Goal: Transaction & Acquisition: Register for event/course

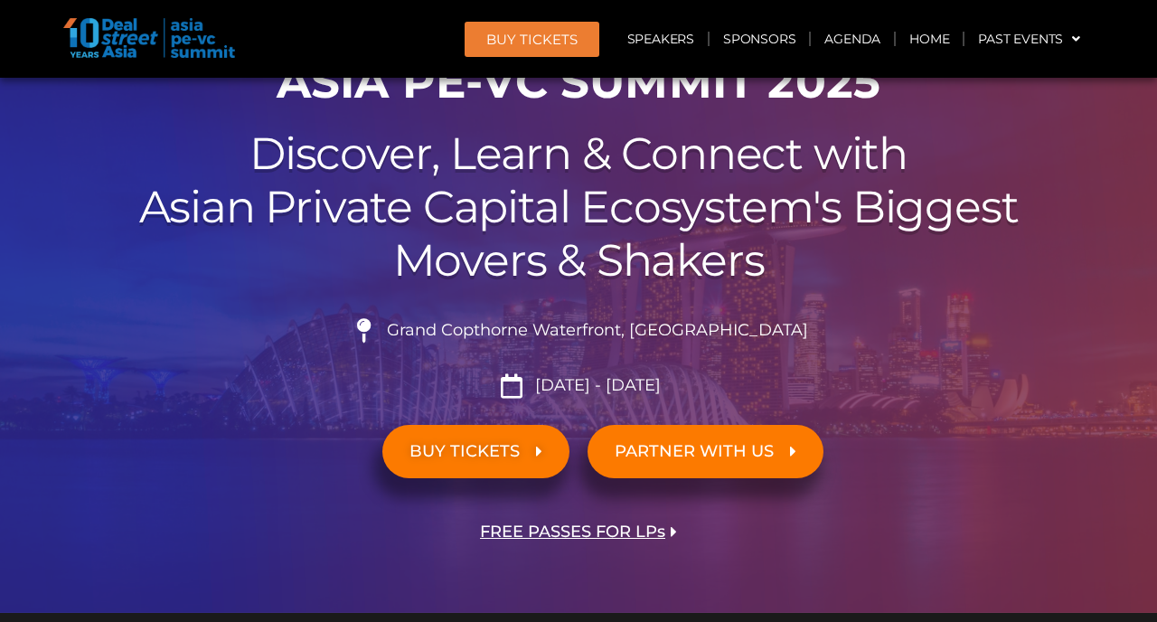
scroll to position [578, 0]
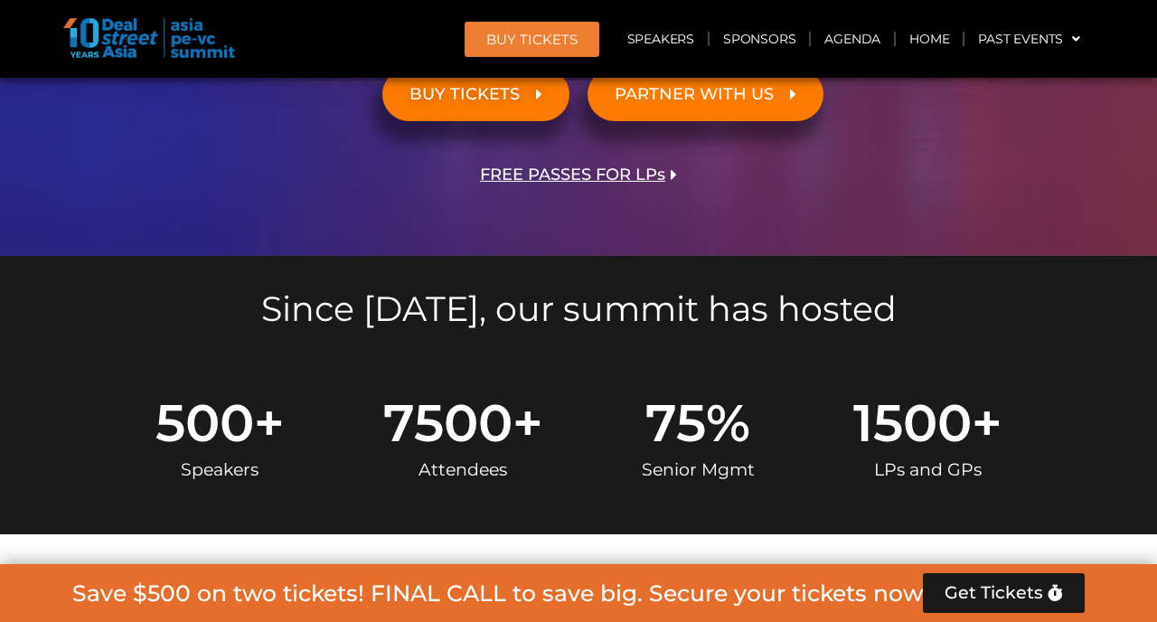
click at [502, 103] on span "BUY TICKETS" at bounding box center [464, 94] width 110 height 17
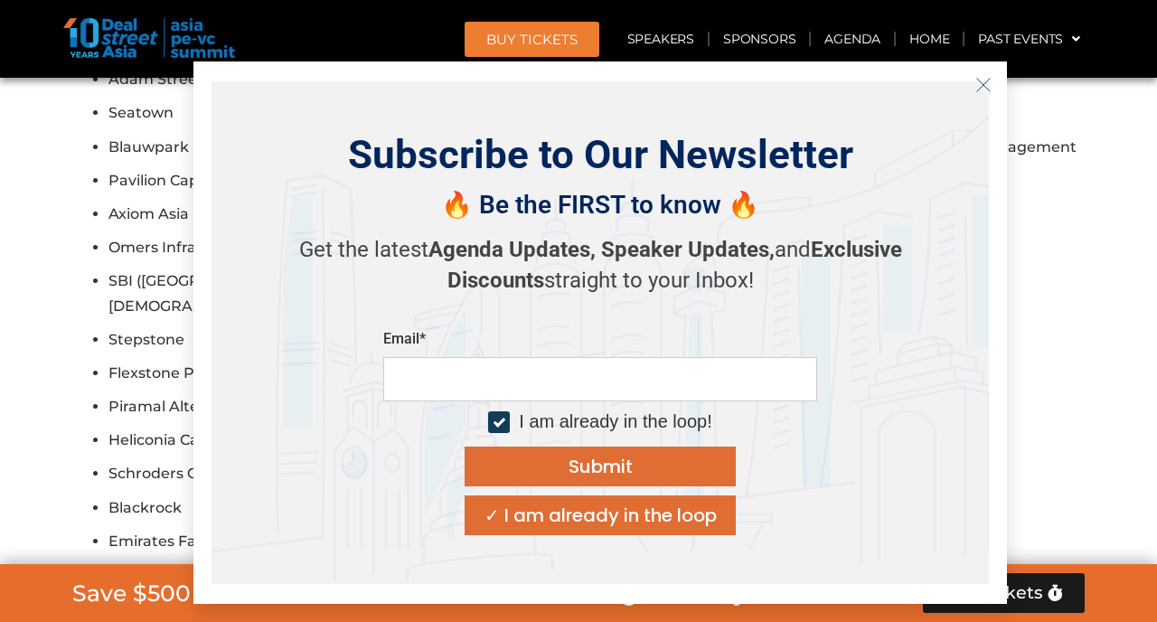
scroll to position [9886, 0]
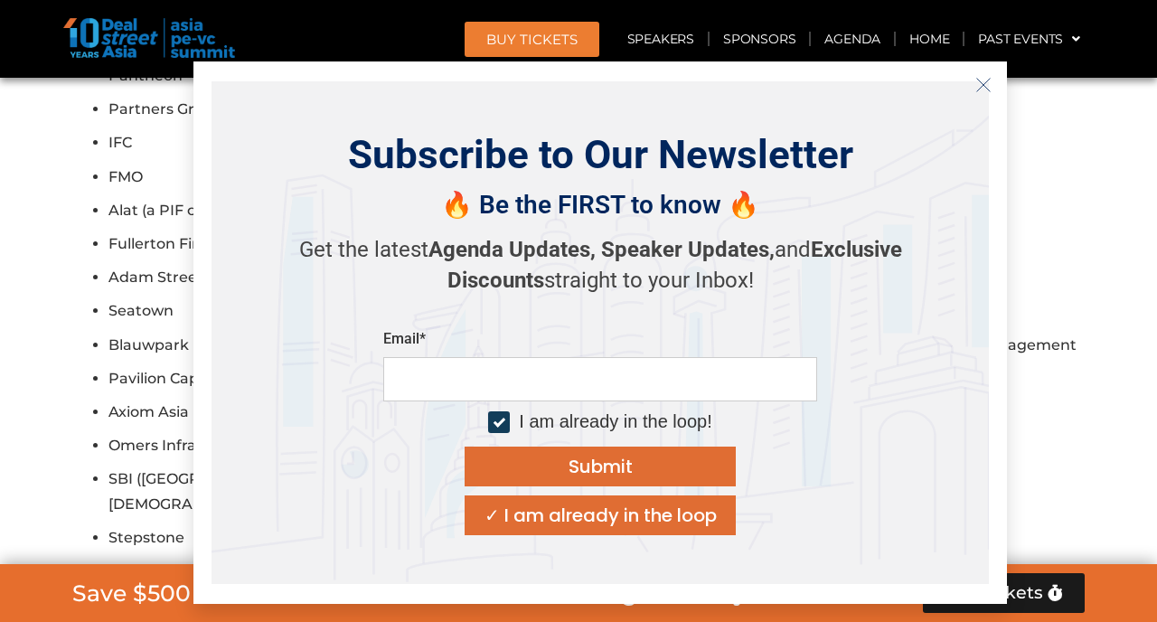
click at [985, 87] on line "Close" at bounding box center [983, 85] width 13 height 13
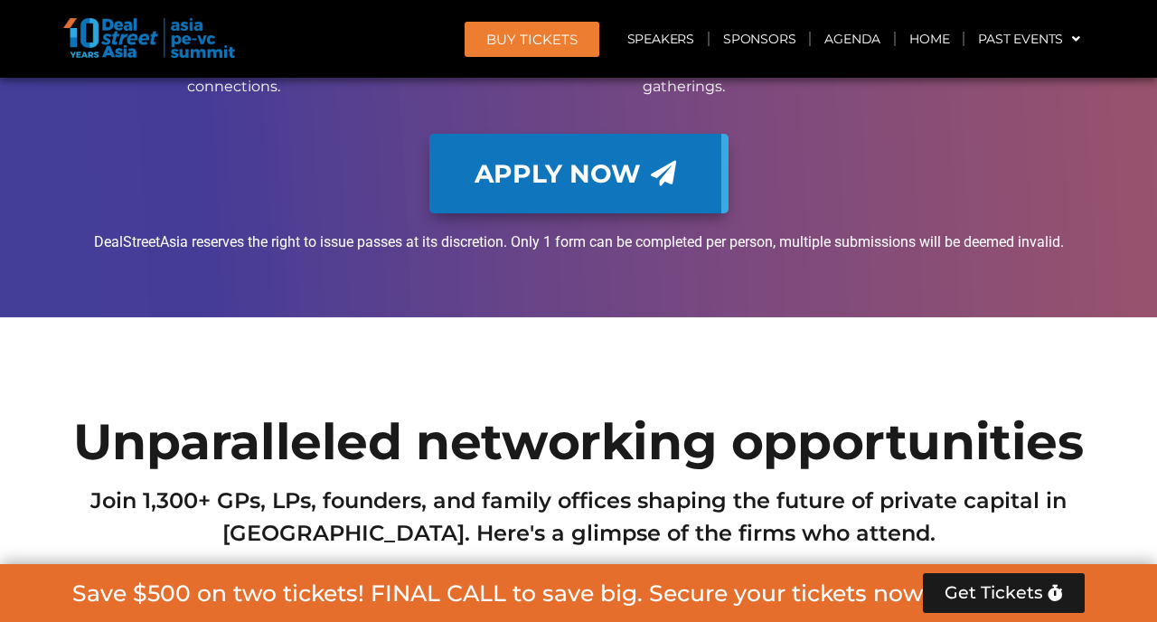
scroll to position [9337, 0]
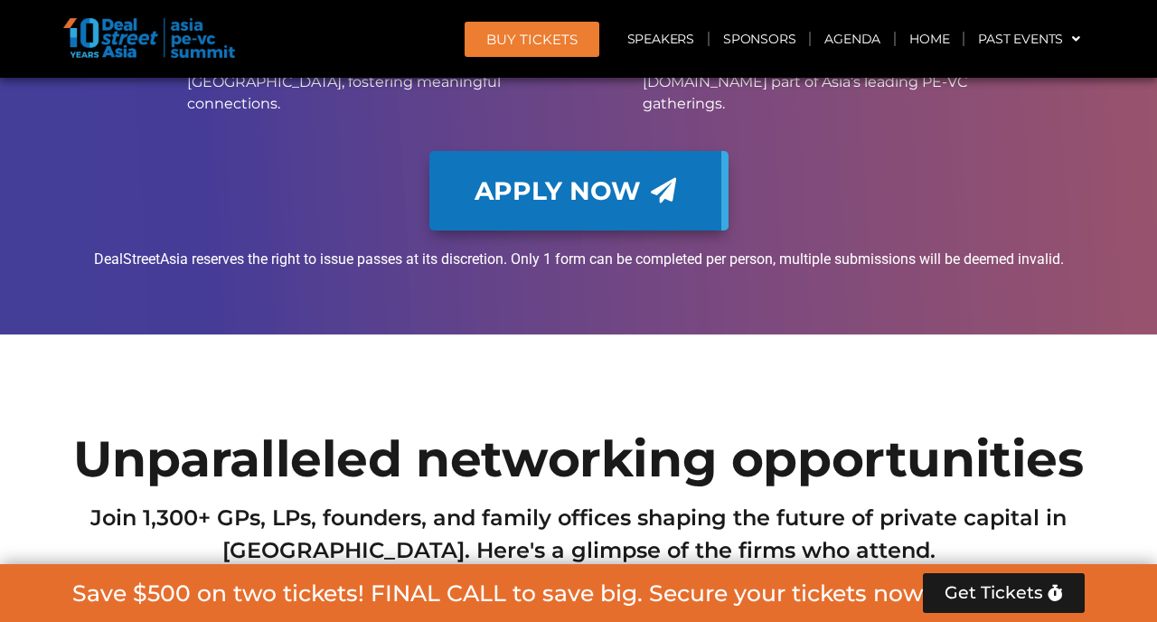
click at [991, 590] on span "Get Tickets" at bounding box center [993, 593] width 99 height 18
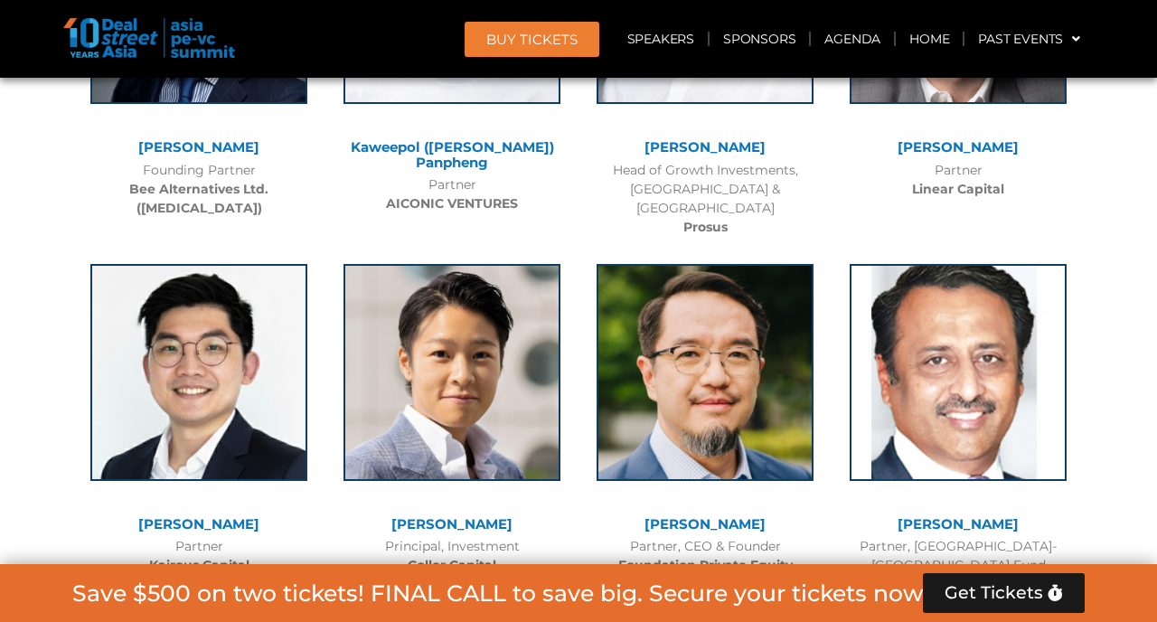
scroll to position [8031, 0]
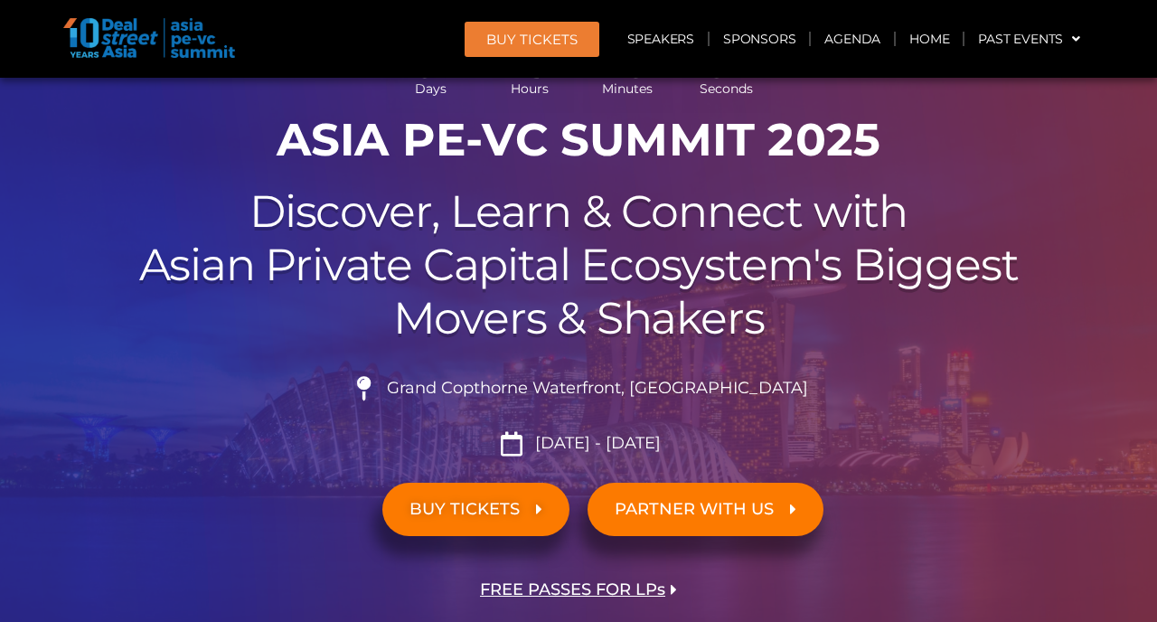
scroll to position [172, 0]
